Goal: Task Accomplishment & Management: Use online tool/utility

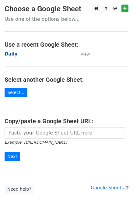
click at [9, 55] on strong "Daily" at bounding box center [11, 53] width 13 height 5
click at [10, 55] on strong "Daily" at bounding box center [11, 53] width 13 height 5
click at [9, 55] on strong "Daily" at bounding box center [11, 53] width 13 height 5
click at [12, 55] on strong "Daily" at bounding box center [11, 53] width 13 height 5
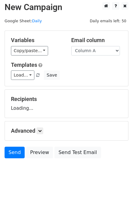
scroll to position [4, 0]
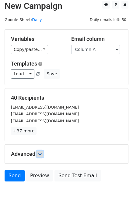
click at [41, 154] on icon at bounding box center [40, 154] width 4 height 4
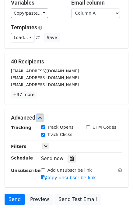
scroll to position [69, 0]
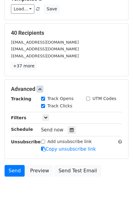
click at [73, 129] on div "Send now" at bounding box center [77, 130] width 72 height 8
click at [70, 130] on icon at bounding box center [72, 130] width 4 height 4
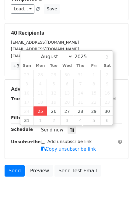
type input "2025-08-25 15:23"
type input "03"
type input "23"
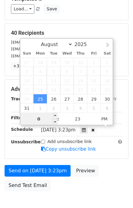
type input "03"
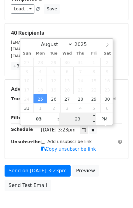
click at [69, 118] on input "23" at bounding box center [77, 119] width 37 height 12
type input "30"
type input "2025-08-25 15:30"
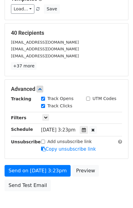
click at [110, 170] on div "Send on Aug 25 at 3:23pm Preview Send Test Email" at bounding box center [66, 179] width 133 height 29
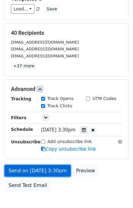
click at [52, 170] on link "Send on Aug 25 at 3:30pm" at bounding box center [38, 171] width 66 height 12
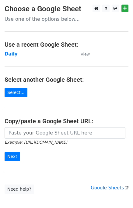
click at [15, 57] on td "Daily" at bounding box center [40, 54] width 70 height 7
click at [14, 53] on strong "Daily" at bounding box center [11, 53] width 13 height 5
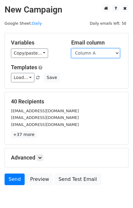
click at [94, 52] on select "Column A Column B Column C" at bounding box center [95, 53] width 49 height 9
select select "Column B"
click at [71, 49] on select "Column A Column B Column C" at bounding box center [95, 53] width 49 height 9
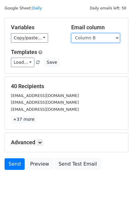
scroll to position [28, 0]
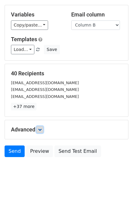
click at [41, 129] on icon at bounding box center [40, 130] width 4 height 4
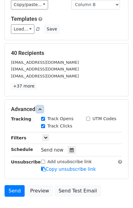
scroll to position [82, 0]
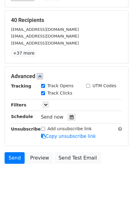
click at [74, 117] on div "Send now" at bounding box center [77, 117] width 72 height 8
click at [68, 119] on div at bounding box center [72, 117] width 8 height 8
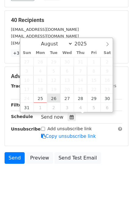
type input "2025-08-26 12:00"
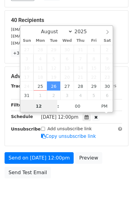
scroll to position [0, 0]
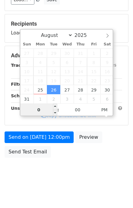
type input "02"
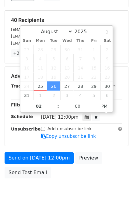
type input "2025-08-26 14:00"
click at [108, 157] on div "Send on Aug 26 at 12:00pm Preview Send Test Email" at bounding box center [66, 166] width 133 height 29
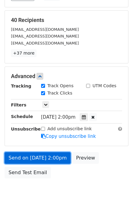
click at [52, 158] on link "Send on Aug 26 at 2:00pm" at bounding box center [38, 158] width 66 height 12
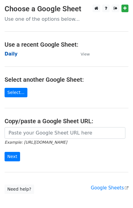
click at [10, 55] on strong "Daily" at bounding box center [11, 53] width 13 height 5
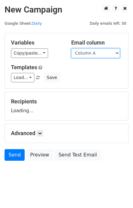
click at [92, 53] on select "Column A Column B Column C" at bounding box center [95, 53] width 49 height 9
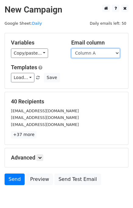
select select "Column C"
click at [71, 49] on select "Column A Column B Column C" at bounding box center [95, 53] width 49 height 9
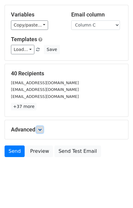
click at [38, 130] on link at bounding box center [40, 129] width 7 height 7
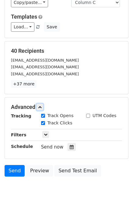
scroll to position [77, 0]
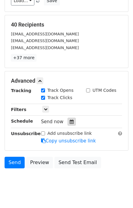
click at [70, 121] on icon at bounding box center [72, 122] width 4 height 4
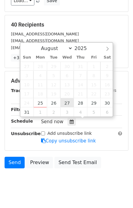
type input "2025-08-27 12:00"
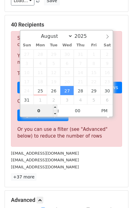
type input "03"
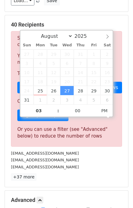
type input "2025-08-27 15:00"
click at [100, 159] on div "sales@giant-sculptures.com" at bounding box center [66, 160] width 121 height 7
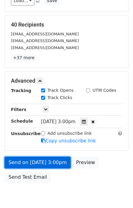
click at [38, 162] on link "Send on Aug 27 at 3:00pm" at bounding box center [38, 163] width 66 height 12
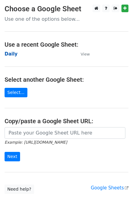
click at [12, 53] on strong "Daily" at bounding box center [11, 53] width 13 height 5
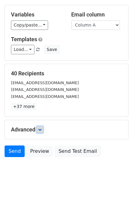
click at [41, 130] on icon at bounding box center [40, 130] width 4 height 4
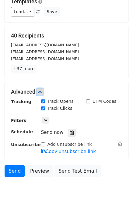
scroll to position [69, 0]
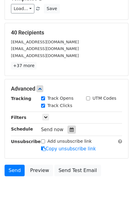
click at [70, 128] on icon at bounding box center [72, 130] width 4 height 4
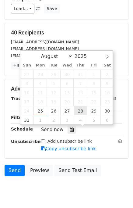
type input "2025-08-28 12:00"
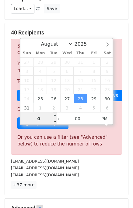
type input "04"
type input "2025-08-28 16:00"
click at [90, 179] on div "40 Recipients Sorry, you don't have enough daily email credits to send these em…" at bounding box center [66, 109] width 111 height 160
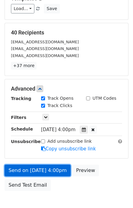
click at [53, 165] on link "Send on Aug 28 at 4:00pm" at bounding box center [38, 171] width 66 height 12
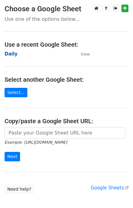
click at [11, 52] on strong "Daily" at bounding box center [11, 53] width 13 height 5
click at [12, 54] on strong "Daily" at bounding box center [11, 53] width 13 height 5
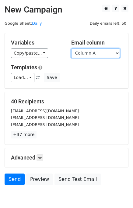
click at [97, 55] on select "Column A Column B Column C" at bounding box center [95, 53] width 49 height 9
select select "Column B"
click at [71, 49] on select "Column A Column B Column C" at bounding box center [95, 53] width 49 height 9
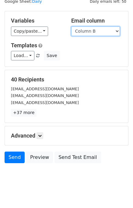
scroll to position [28, 0]
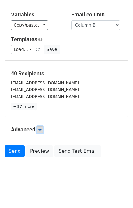
click at [42, 129] on icon at bounding box center [40, 130] width 4 height 4
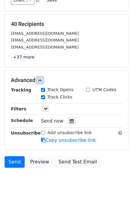
scroll to position [78, 0]
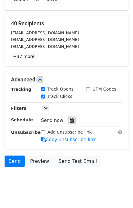
click at [70, 121] on icon at bounding box center [72, 121] width 4 height 4
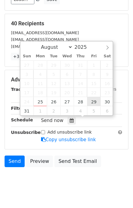
type input "2025-08-29 12:00"
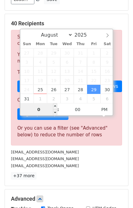
type input "05"
type input "2025-08-29 17:00"
click at [95, 163] on div "[EMAIL_ADDRESS][DOMAIN_NAME]" at bounding box center [66, 165] width 121 height 7
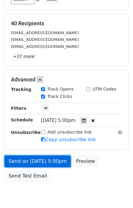
click at [46, 159] on link "Send on Aug 29 at 5:00pm" at bounding box center [38, 162] width 66 height 12
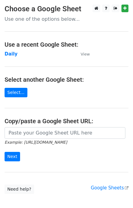
click at [11, 57] on td "Daily" at bounding box center [40, 54] width 70 height 7
click at [11, 56] on strong "Daily" at bounding box center [11, 53] width 13 height 5
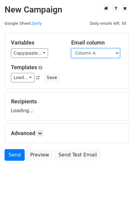
click at [94, 54] on select "Column A Column B Column C" at bounding box center [95, 53] width 49 height 9
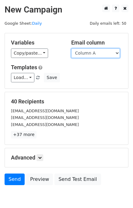
drag, startPoint x: 88, startPoint y: 53, endPoint x: 90, endPoint y: 57, distance: 4.6
click at [88, 53] on select "Column A Column B Column C" at bounding box center [95, 53] width 49 height 9
select select "Column C"
click at [71, 49] on select "Column A Column B Column C" at bounding box center [95, 53] width 49 height 9
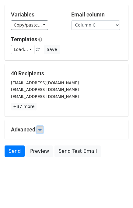
click at [43, 129] on link at bounding box center [40, 129] width 7 height 7
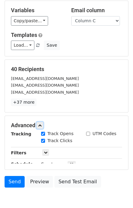
scroll to position [67, 0]
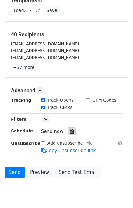
click at [70, 131] on icon at bounding box center [72, 132] width 4 height 4
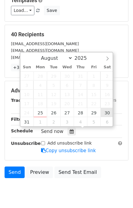
type input "[DATE] 12:00"
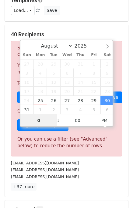
type input "06"
type input "[DATE] 18:00"
click at [107, 177] on div "[EMAIL_ADDRESS][DOMAIN_NAME]" at bounding box center [66, 176] width 121 height 7
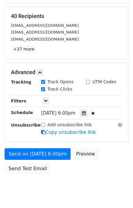
scroll to position [102, 0]
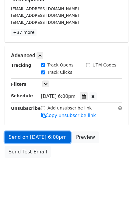
click at [40, 138] on link "Send on [DATE] 6:00pm" at bounding box center [38, 138] width 66 height 12
